Goal: Task Accomplishment & Management: Complete application form

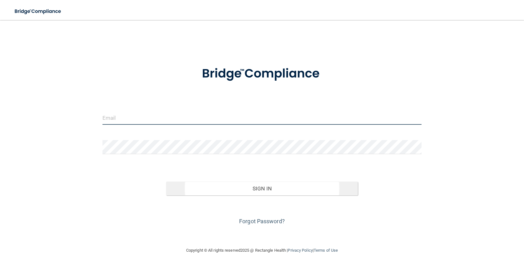
type input "[EMAIL_ADDRESS][DOMAIN_NAME]"
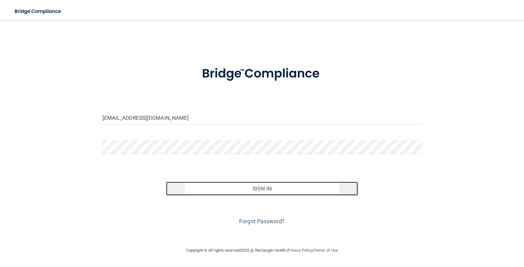
click at [260, 191] on button "Sign In" at bounding box center [261, 189] width 191 height 14
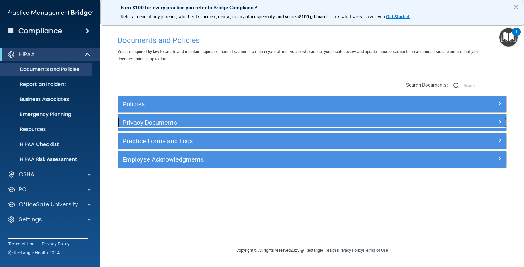
click at [142, 125] on h5 "Privacy Documents" at bounding box center [263, 122] width 282 height 7
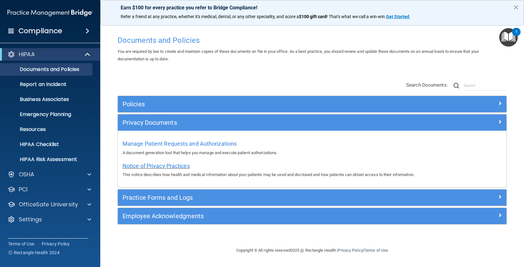
click at [150, 166] on span "Notice of Privacy Practices" at bounding box center [155, 166] width 67 height 7
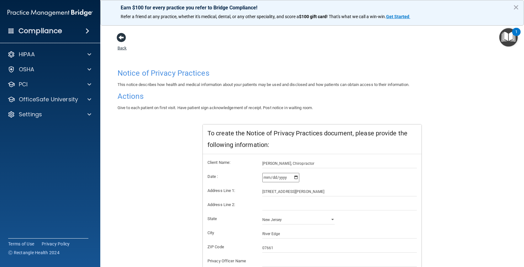
click at [121, 39] on span at bounding box center [121, 37] width 9 height 9
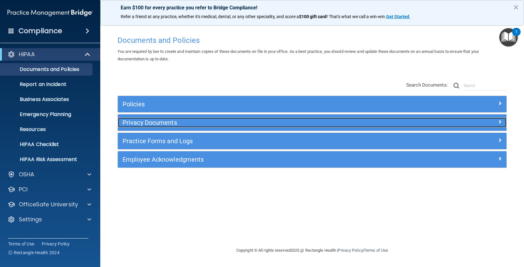
click at [165, 127] on div "Privacy Documents" at bounding box center [263, 123] width 291 height 10
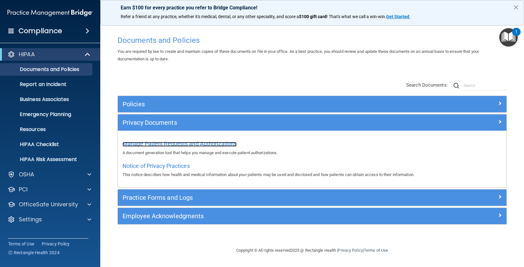
click at [165, 141] on span "Manage Patient Requests and Authorizations" at bounding box center [179, 144] width 114 height 7
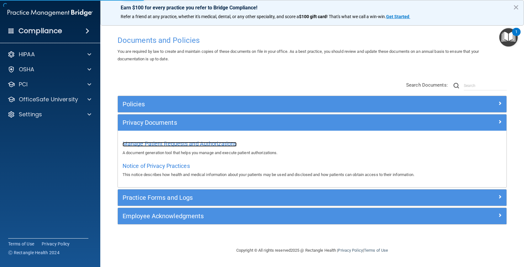
click at [164, 143] on span "Manage Patient Requests and Authorizations" at bounding box center [179, 144] width 114 height 7
click at [173, 142] on span "Manage Patient Requests and Authorizations" at bounding box center [179, 144] width 114 height 7
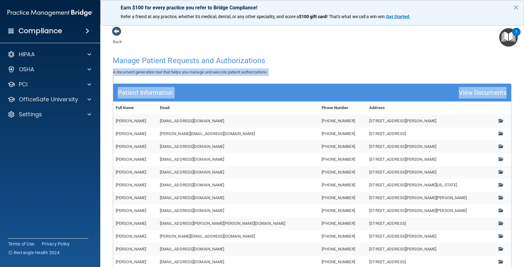
drag, startPoint x: 519, startPoint y: 63, endPoint x: 516, endPoint y: 108, distance: 44.6
click at [516, 108] on main "Back Manage Patient Requests and Authorizations A document generation tool that…" at bounding box center [311, 143] width 423 height 247
click at [366, 105] on th "Address" at bounding box center [429, 108] width 127 height 13
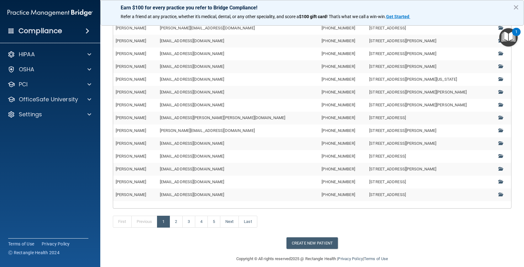
scroll to position [106, 0]
click at [320, 243] on button "Create New Patient" at bounding box center [311, 243] width 51 height 12
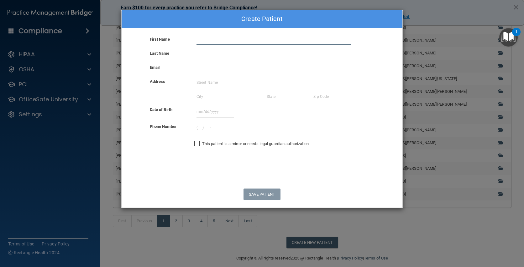
click at [209, 42] on input "text" at bounding box center [273, 40] width 154 height 9
type input "[PERSON_NAME]"
click at [217, 39] on input "[PERSON_NAME]" at bounding box center [273, 40] width 154 height 9
drag, startPoint x: 176, startPoint y: 34, endPoint x: 118, endPoint y: 32, distance: 58.6
click at [118, 32] on div "Create Patient First Name [PERSON_NAME] Last Name Email Address Date of Birth […" at bounding box center [262, 133] width 524 height 267
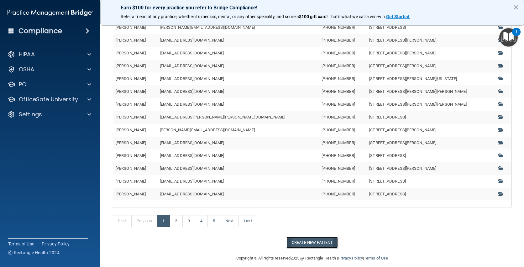
click at [313, 244] on button "Create New Patient" at bounding box center [311, 243] width 51 height 12
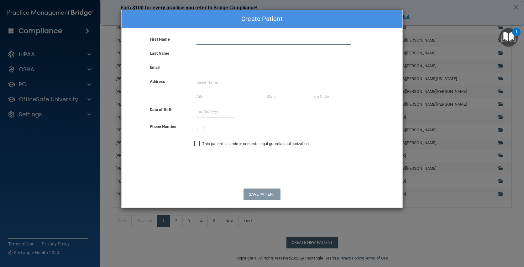
click at [224, 39] on input "text" at bounding box center [273, 40] width 154 height 9
type input "[PERSON_NAME]"
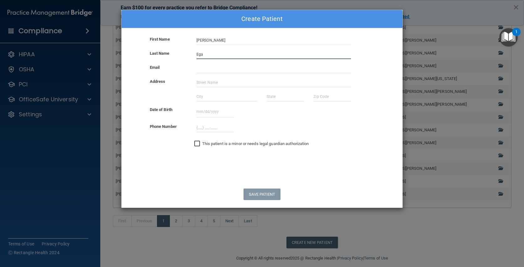
type input "Egasan"
click at [217, 71] on input "email" at bounding box center [273, 68] width 154 height 9
type input "[EMAIL_ADDRESS][DOMAIN_NAME]"
click at [204, 81] on input "text" at bounding box center [273, 82] width 154 height 9
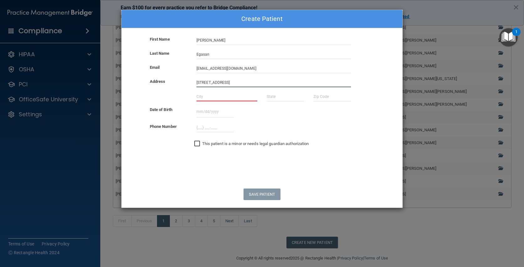
click at [285, 84] on input "[STREET_ADDRESS]" at bounding box center [273, 82] width 154 height 9
type input "[STREET_ADDRESS]"
click at [203, 99] on input "text" at bounding box center [226, 96] width 61 height 9
type input "[GEOGRAPHIC_DATA]"
type input "NY"
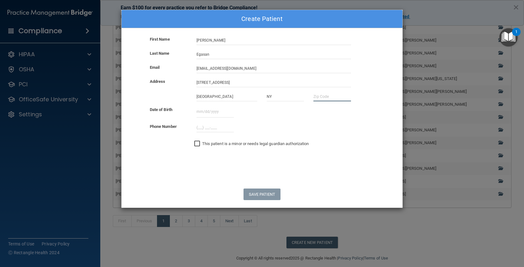
click at [322, 98] on input "text" at bounding box center [331, 96] width 37 height 9
type input "17467"
click at [209, 112] on input "text" at bounding box center [214, 112] width 37 height 12
type input "[DATE]"
click at [199, 126] on input "(___) ___-____" at bounding box center [214, 127] width 37 height 9
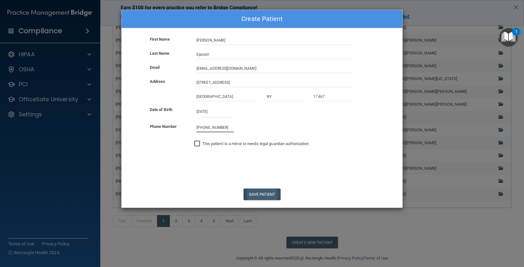
type input "[PHONE_NUMBER]"
click at [257, 192] on button "Save Patient" at bounding box center [261, 195] width 37 height 12
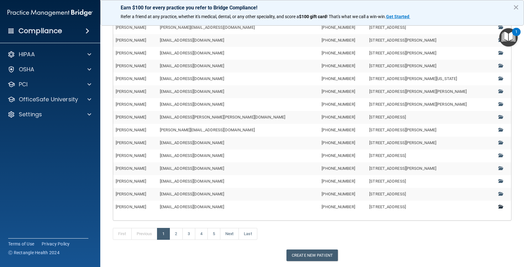
click at [498, 207] on span at bounding box center [500, 207] width 4 height 4
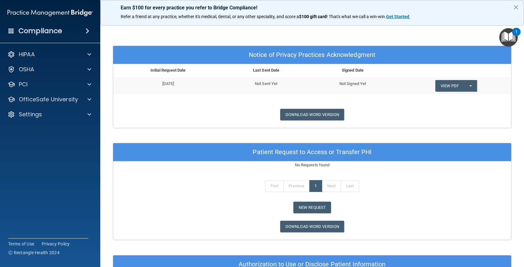
scroll to position [220, 0]
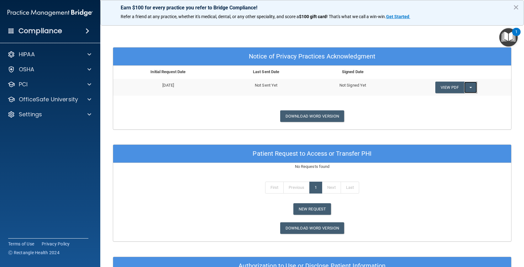
click at [469, 88] on button "Split button!" at bounding box center [470, 88] width 13 height 12
click at [464, 100] on link "Send Acknowledgment" at bounding box center [462, 100] width 54 height 9
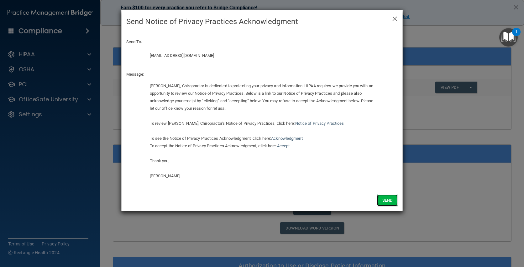
click at [393, 200] on button "Send" at bounding box center [387, 201] width 21 height 12
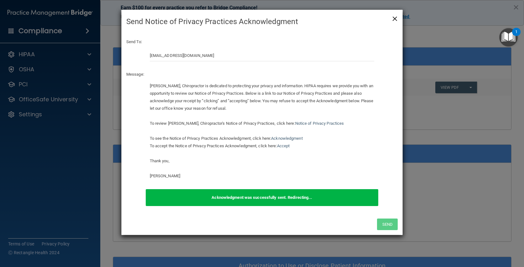
click at [395, 19] on span "×" at bounding box center [395, 18] width 6 height 13
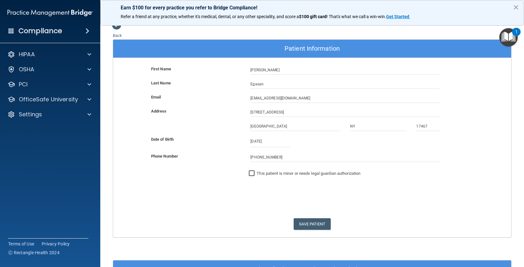
scroll to position [0, 0]
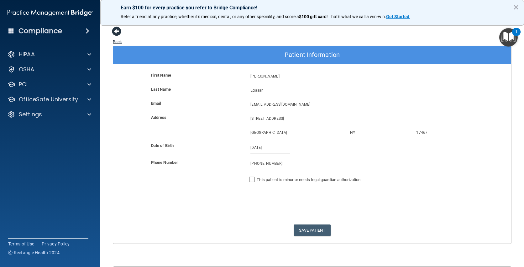
click at [117, 31] on span at bounding box center [116, 31] width 9 height 9
click at [115, 32] on span at bounding box center [116, 31] width 9 height 9
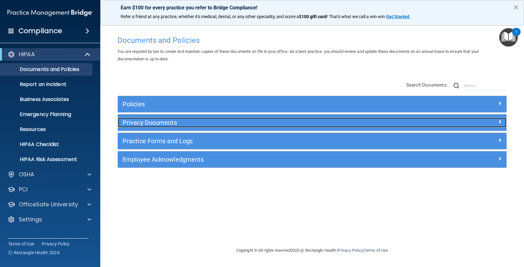
click at [146, 125] on h5 "Privacy Documents" at bounding box center [263, 122] width 282 height 7
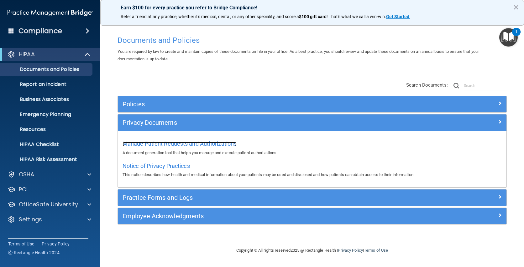
click at [176, 146] on span "Manage Patient Requests and Authorizations" at bounding box center [179, 144] width 114 height 7
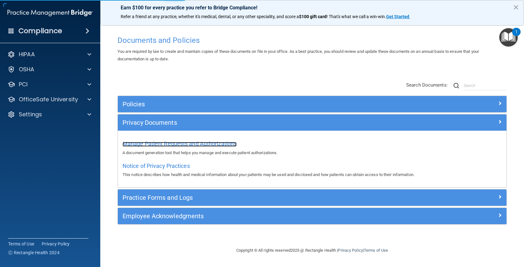
click at [199, 145] on span "Manage Patient Requests and Authorizations" at bounding box center [179, 144] width 114 height 7
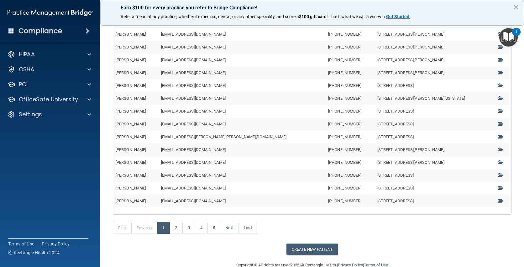
scroll to position [100, 0]
click at [315, 248] on button "Create New Patient" at bounding box center [311, 249] width 51 height 12
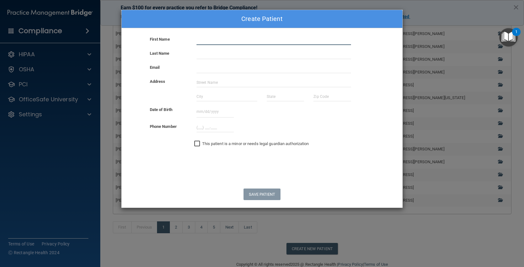
click at [206, 41] on input "text" at bounding box center [273, 40] width 154 height 9
type input "Remiel"
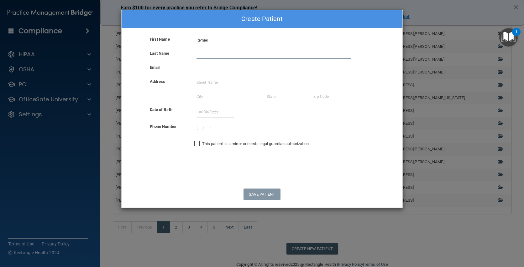
click at [225, 50] on input "text" at bounding box center [273, 54] width 154 height 9
type input "Egasan"
click at [206, 65] on input "email" at bounding box center [273, 68] width 154 height 9
type input "[EMAIL_ADDRESS][DOMAIN_NAME]"
click at [244, 85] on input "text" at bounding box center [273, 82] width 154 height 9
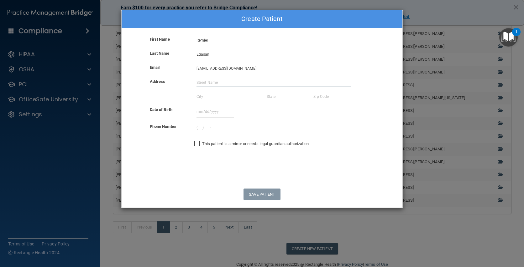
type input "[STREET_ADDRESS]"
type input "[GEOGRAPHIC_DATA]"
type input "NY"
type input "17467"
type input "[DATE]"
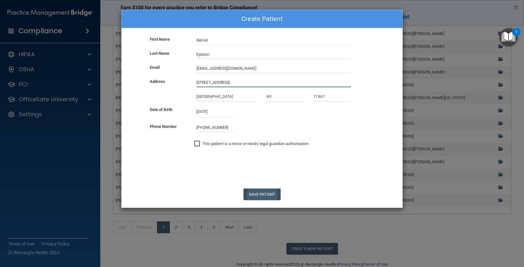
type input "[PHONE_NUMBER]"
click at [252, 198] on button "Save Patient" at bounding box center [261, 195] width 37 height 12
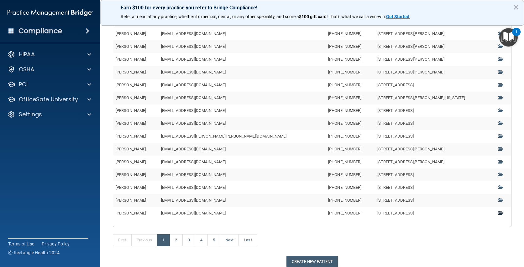
click at [498, 214] on span at bounding box center [500, 213] width 4 height 4
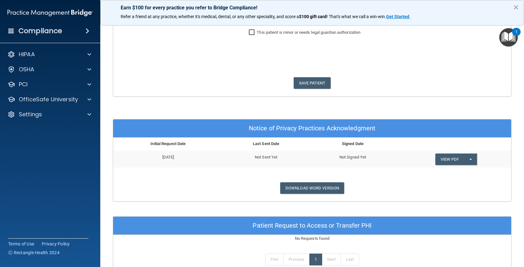
scroll to position [158, 0]
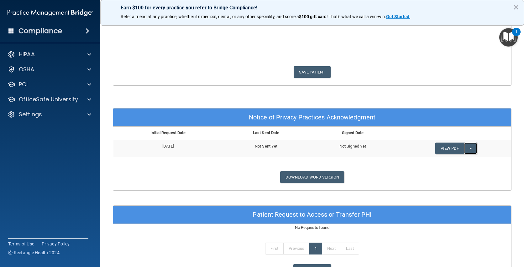
click at [470, 150] on button "Split button!" at bounding box center [470, 149] width 13 height 12
click at [465, 161] on link "Send Acknowledgment" at bounding box center [462, 161] width 54 height 9
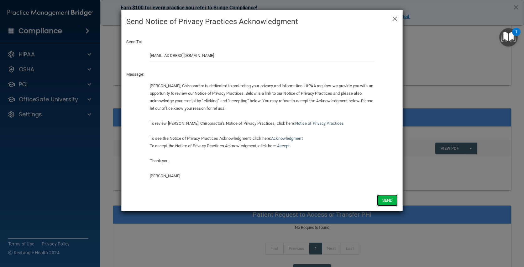
click at [390, 204] on button "Send" at bounding box center [387, 201] width 21 height 12
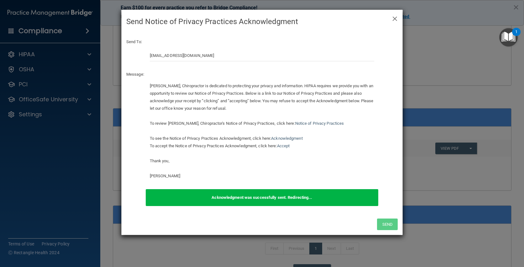
click at [399, 18] on div "× Close Send Notice of Privacy Practices Acknowledgment" at bounding box center [262, 21] width 281 height 23
